Goal: Transaction & Acquisition: Purchase product/service

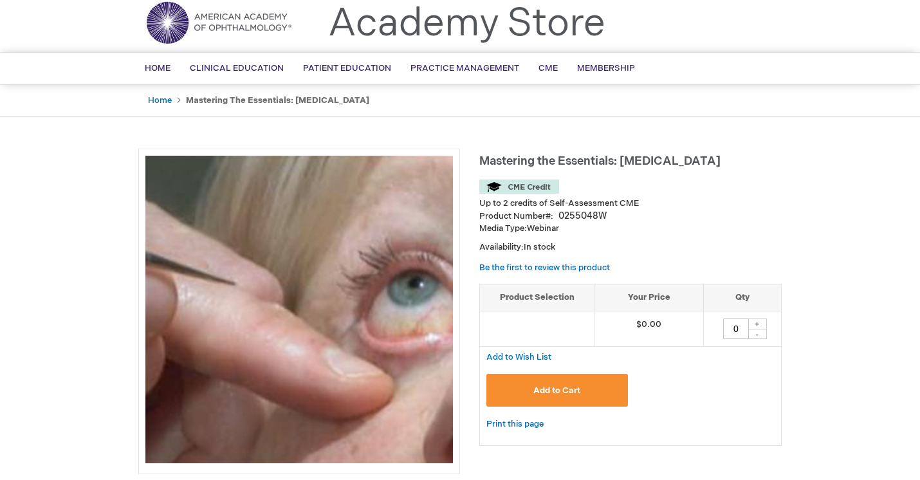
scroll to position [47, 0]
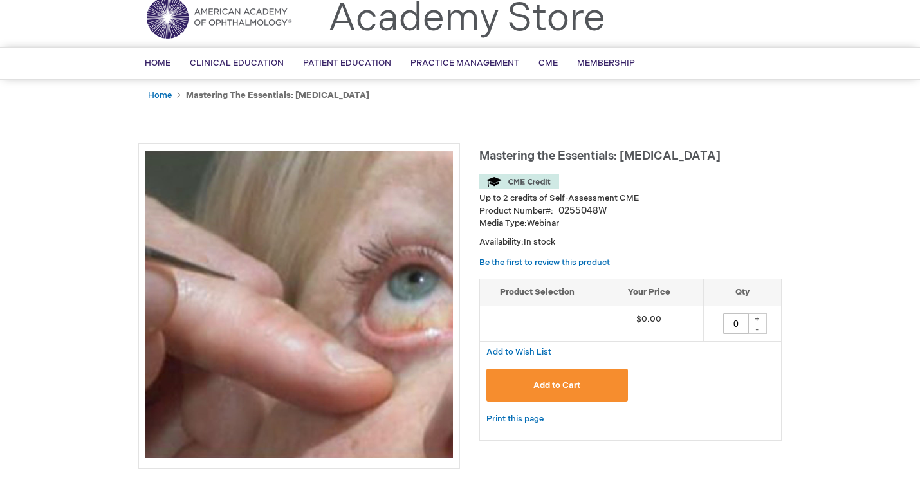
click at [558, 383] on span "Add to Cart" at bounding box center [556, 385] width 47 height 10
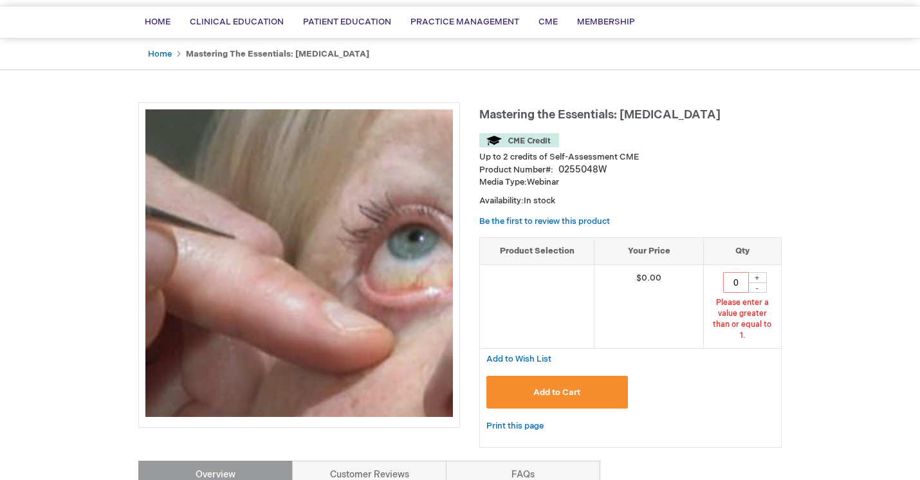
scroll to position [120, 0]
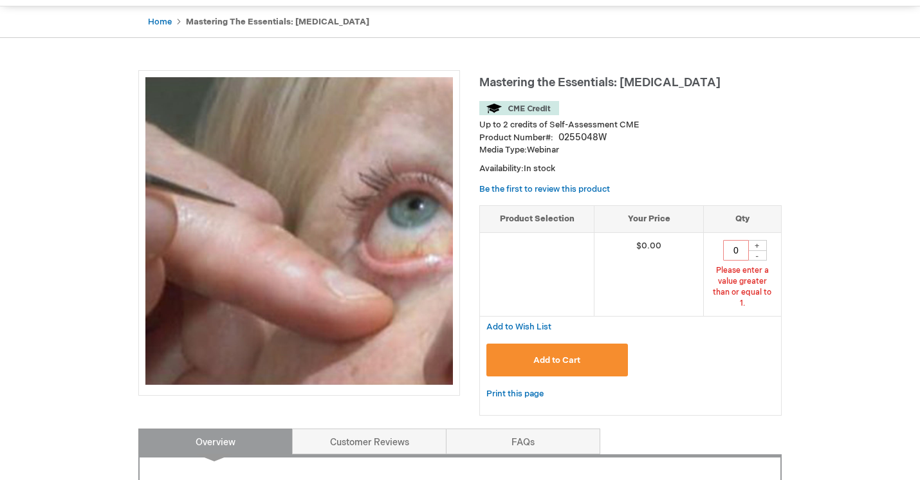
click at [760, 246] on div "+" at bounding box center [757, 245] width 19 height 11
type input "1"
click at [533, 349] on button "Add to Cart" at bounding box center [557, 360] width 142 height 33
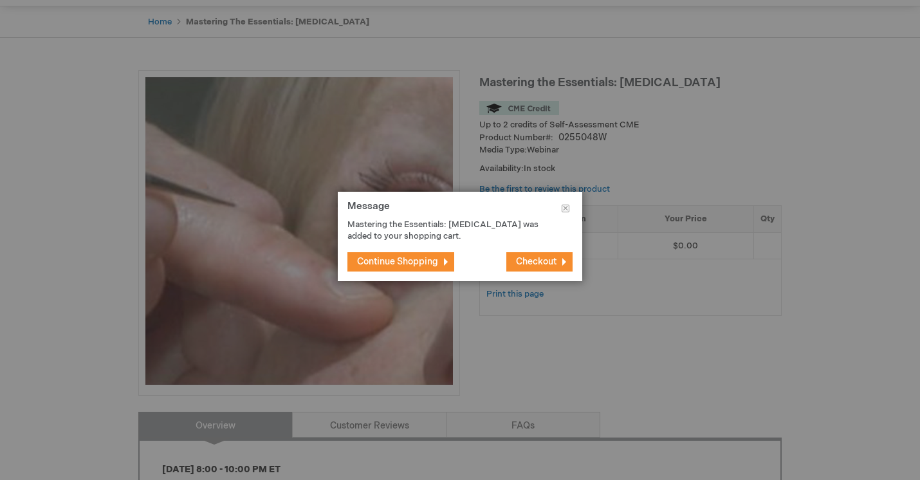
click at [528, 262] on span "Checkout" at bounding box center [536, 261] width 41 height 11
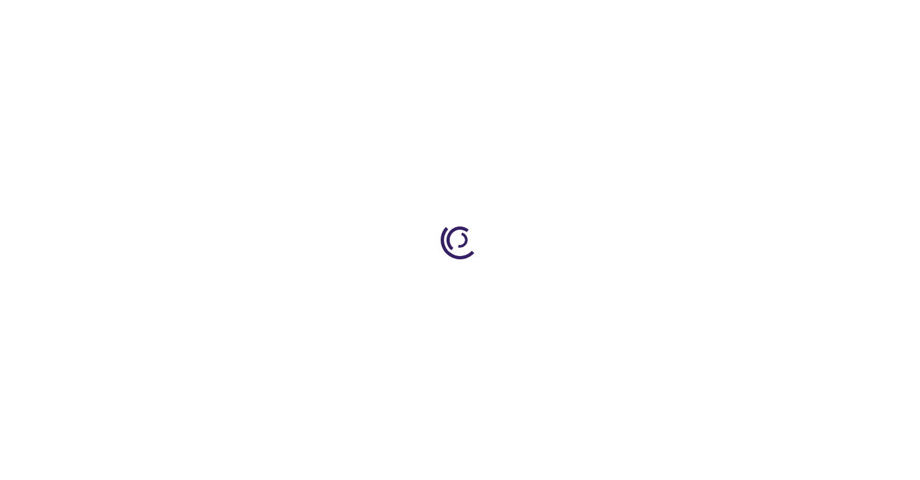
select select "US"
select select "38"
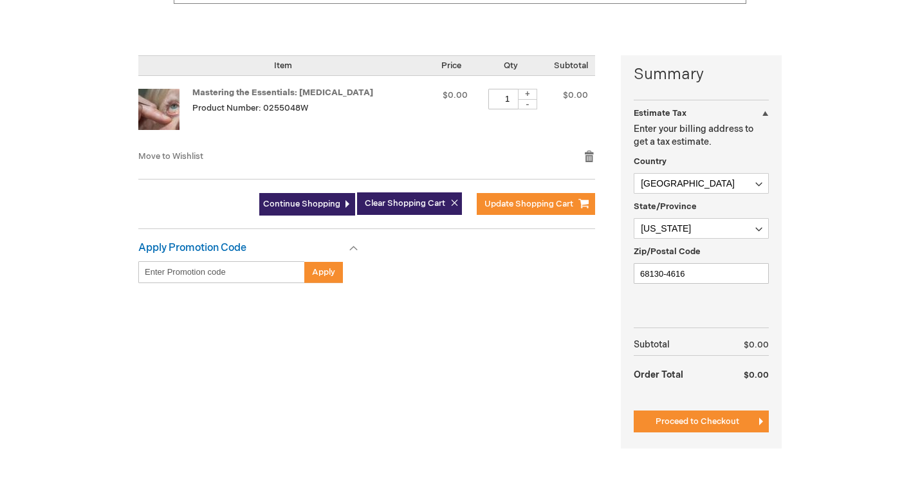
scroll to position [274, 0]
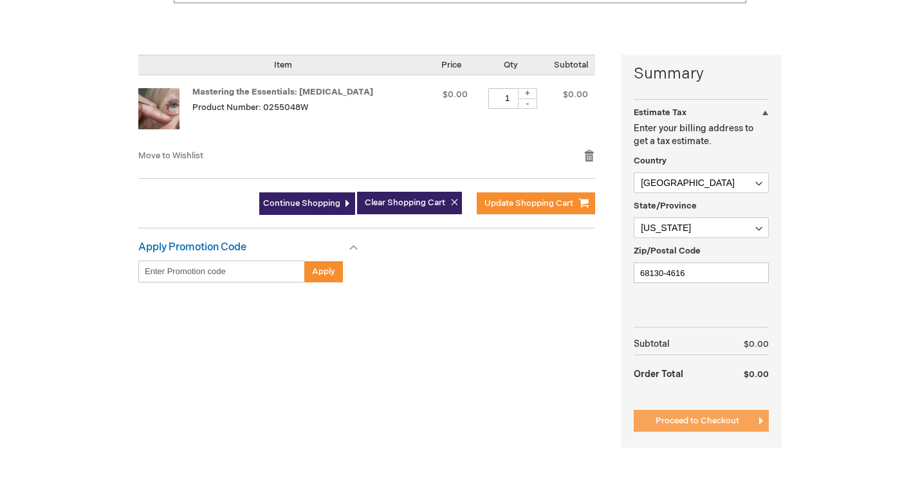
click at [682, 425] on span "Proceed to Checkout" at bounding box center [698, 421] width 84 height 10
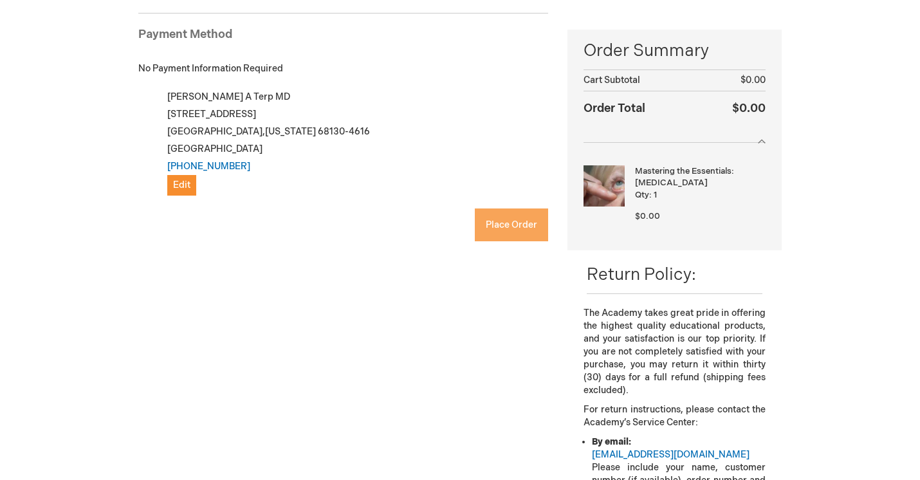
checkbox input "true"
click at [495, 228] on span "Place Order" at bounding box center [511, 224] width 51 height 11
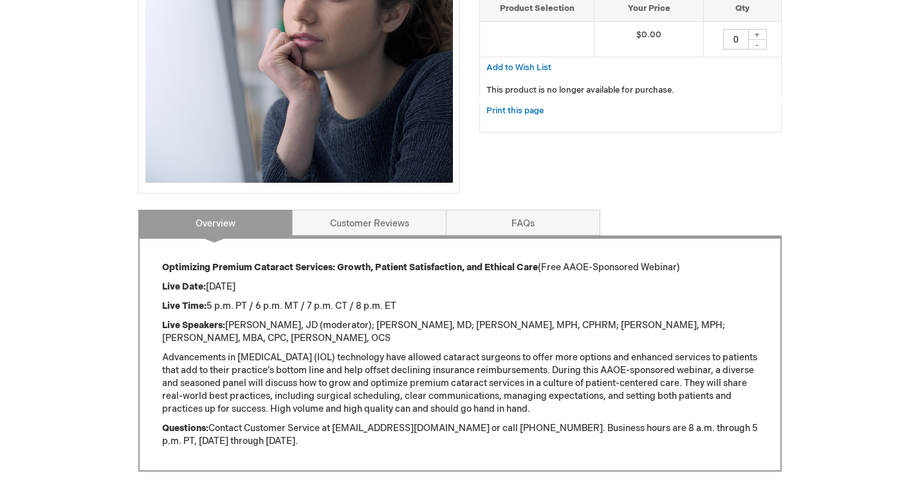
scroll to position [326, 0]
